Goal: Task Accomplishment & Management: Manage account settings

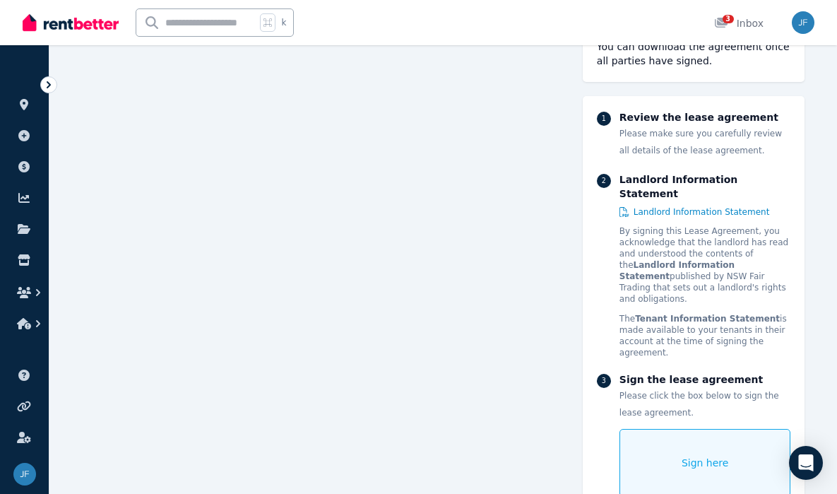
scroll to position [1156, 0]
click at [677, 429] on div "Sign here" at bounding box center [705, 463] width 172 height 68
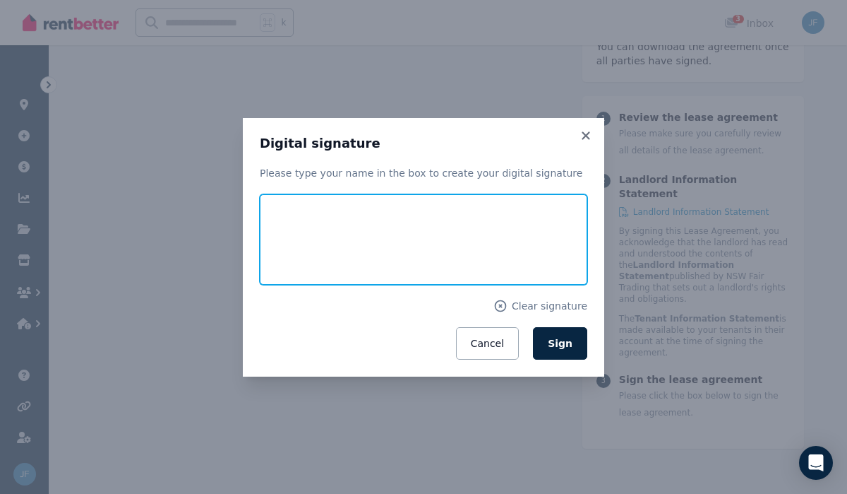
click at [294, 244] on input "text" at bounding box center [424, 239] width 328 height 90
type input "**********"
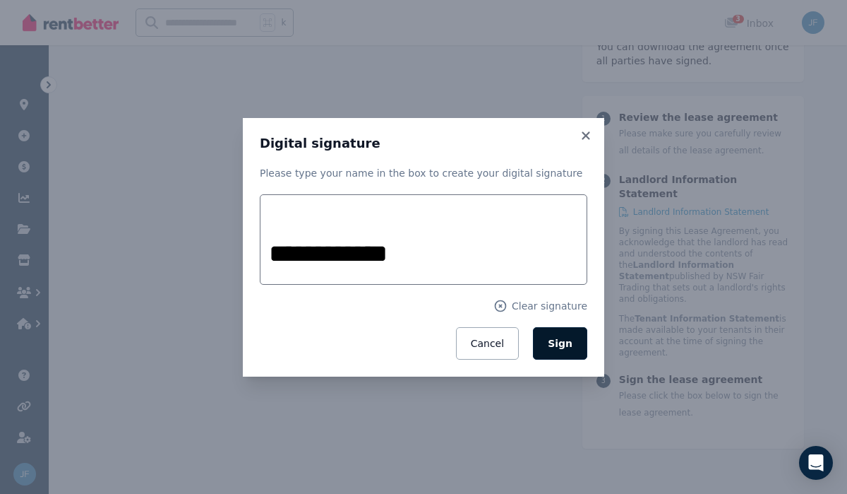
click at [561, 345] on span "Sign" at bounding box center [560, 343] width 25 height 11
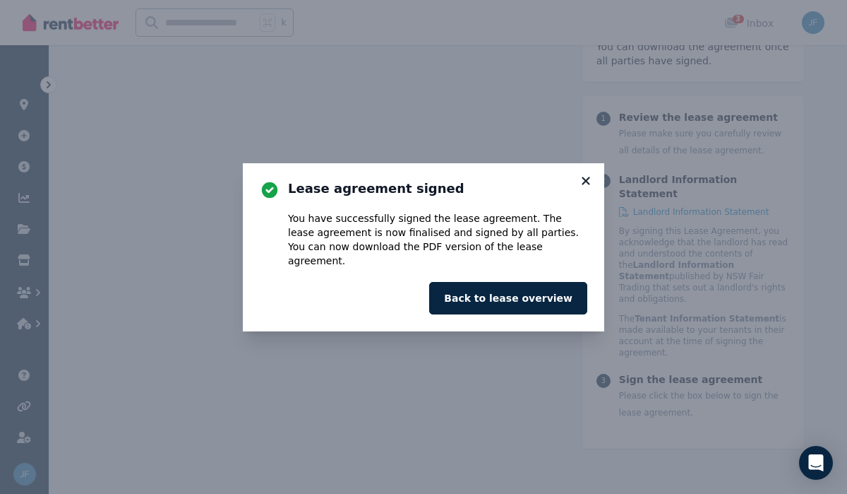
click at [585, 184] on icon at bounding box center [586, 181] width 8 height 8
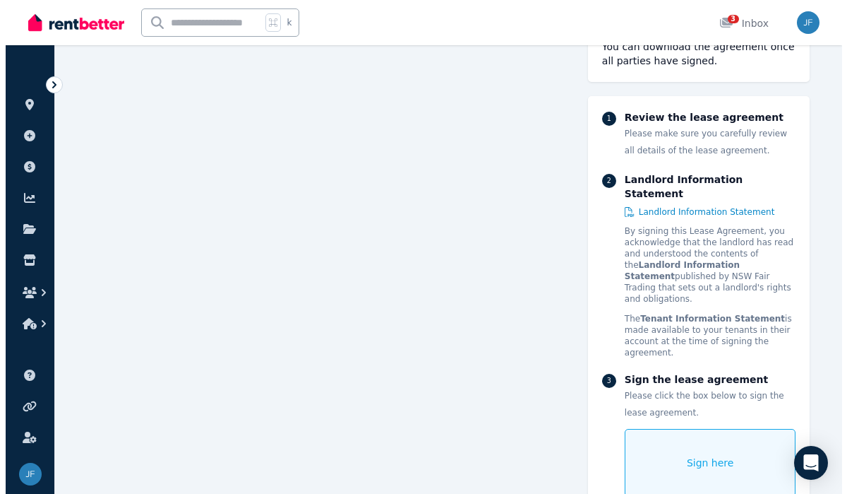
scroll to position [0, 0]
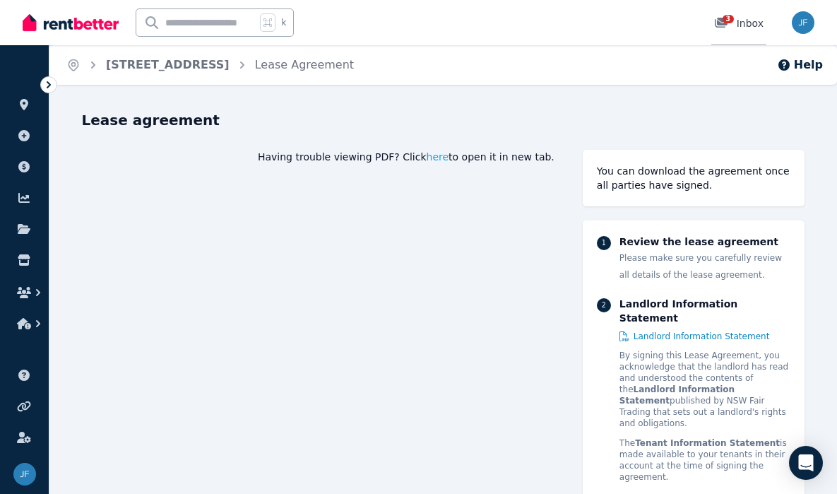
click at [729, 15] on span "3" at bounding box center [727, 19] width 11 height 8
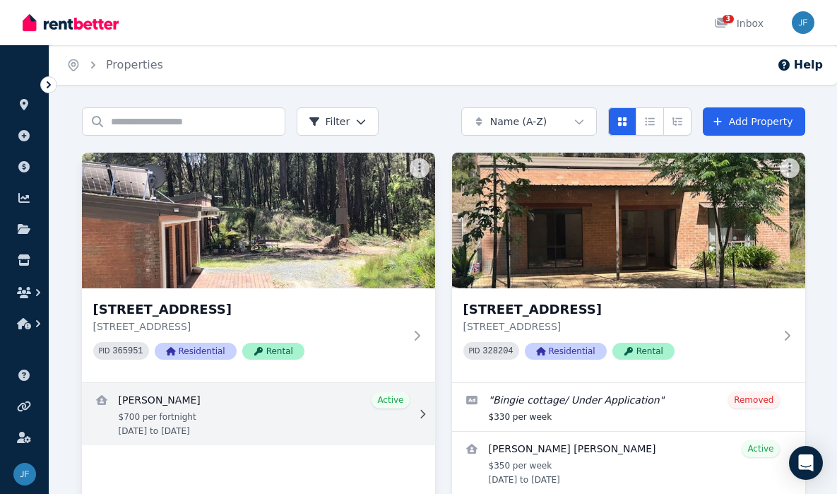
click at [305, 400] on link "View details for Kylie Emmett" at bounding box center [258, 414] width 353 height 62
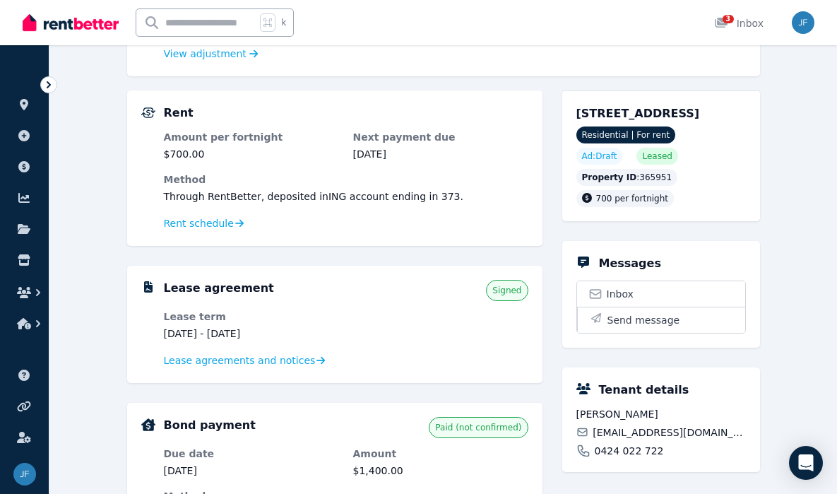
scroll to position [311, 0]
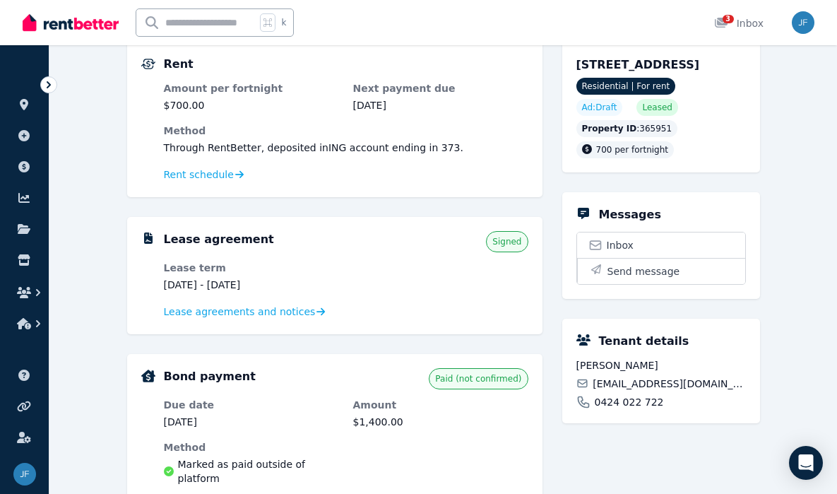
click at [289, 167] on div "Rent schedule" at bounding box center [346, 174] width 364 height 17
click at [109, 208] on div "**********" at bounding box center [442, 344] width 787 height 1096
drag, startPoint x: 783, startPoint y: 186, endPoint x: 767, endPoint y: 200, distance: 21.5
click at [783, 186] on div "**********" at bounding box center [442, 344] width 787 height 1096
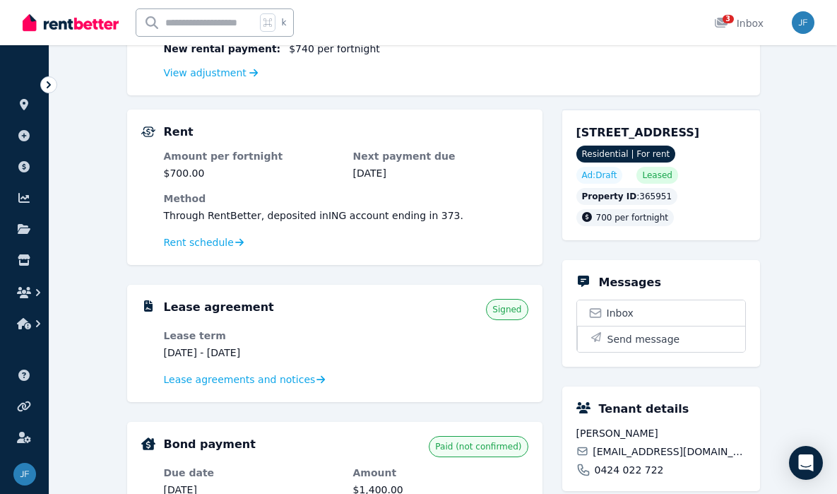
scroll to position [0, 0]
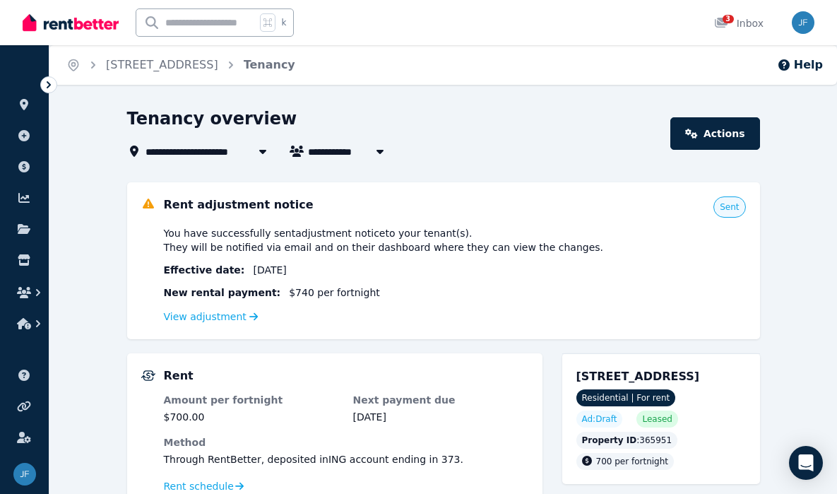
click at [414, 10] on div "k 3 Inbox" at bounding box center [395, 22] width 744 height 45
